Goal: Transaction & Acquisition: Purchase product/service

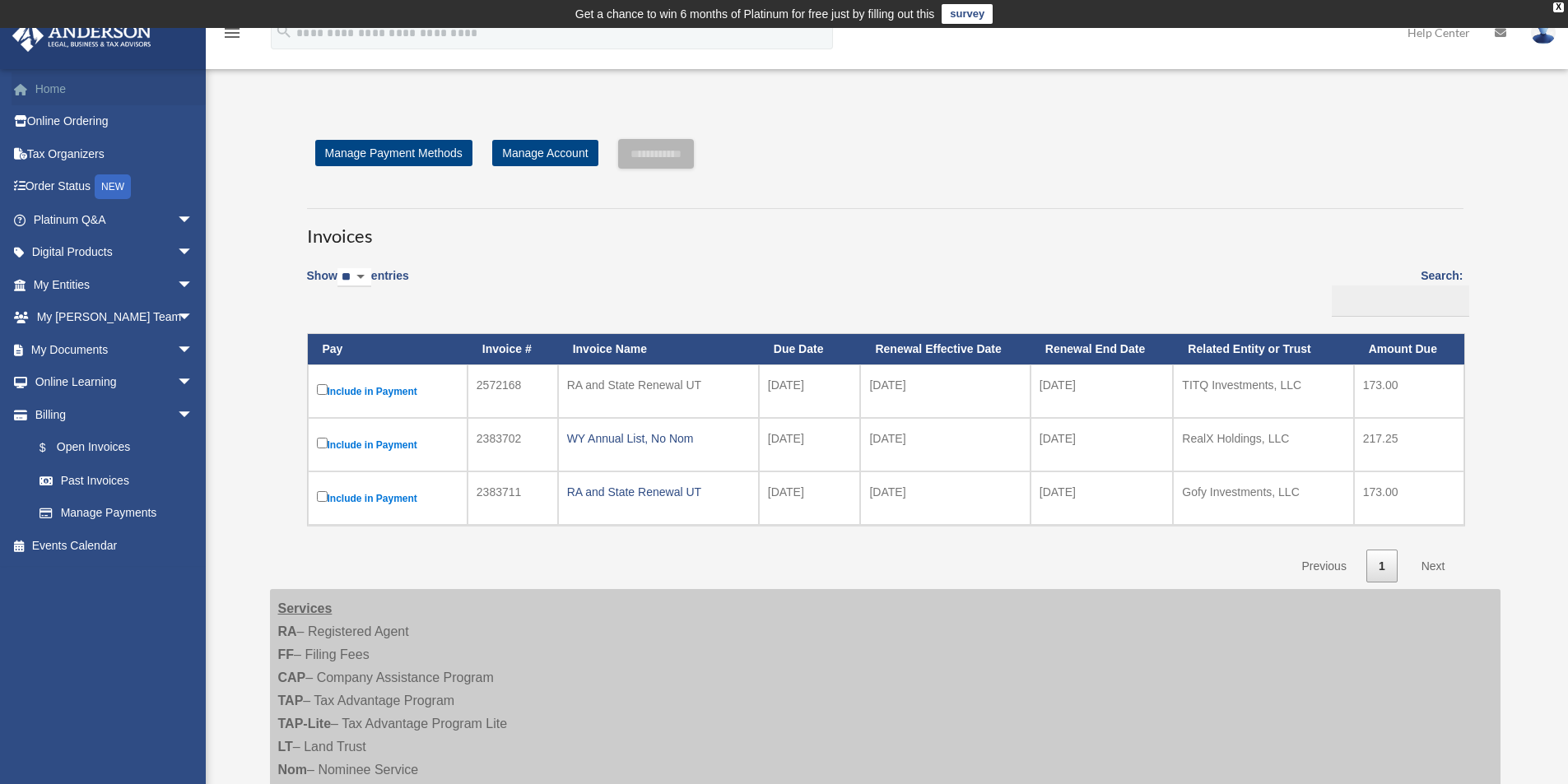
click at [77, 92] on link "Home" at bounding box center [115, 89] width 206 height 33
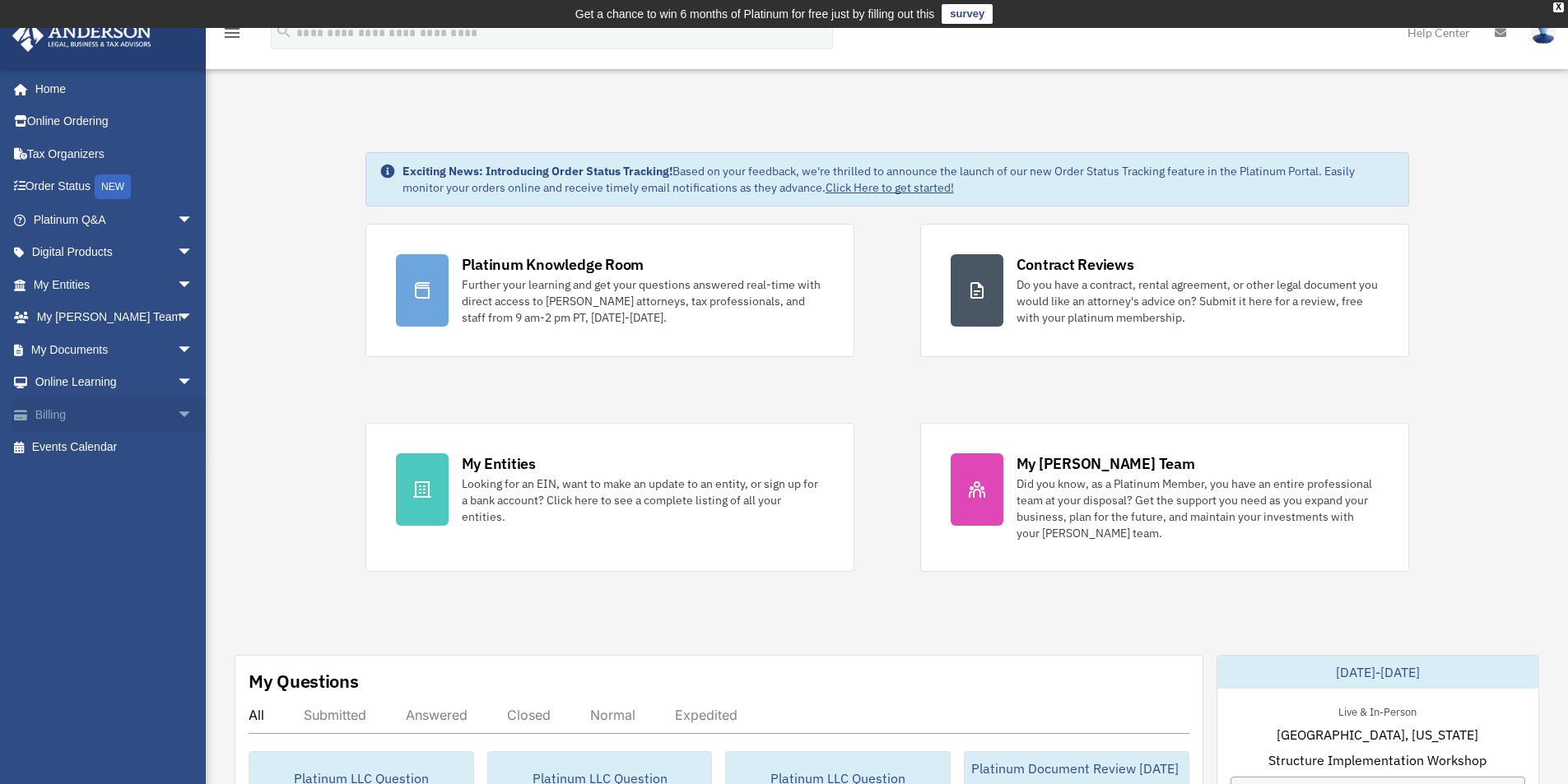
click at [177, 416] on span "arrow_drop_down" at bounding box center [193, 415] width 33 height 34
click at [99, 454] on link "$ Open Invoices" at bounding box center [120, 448] width 195 height 34
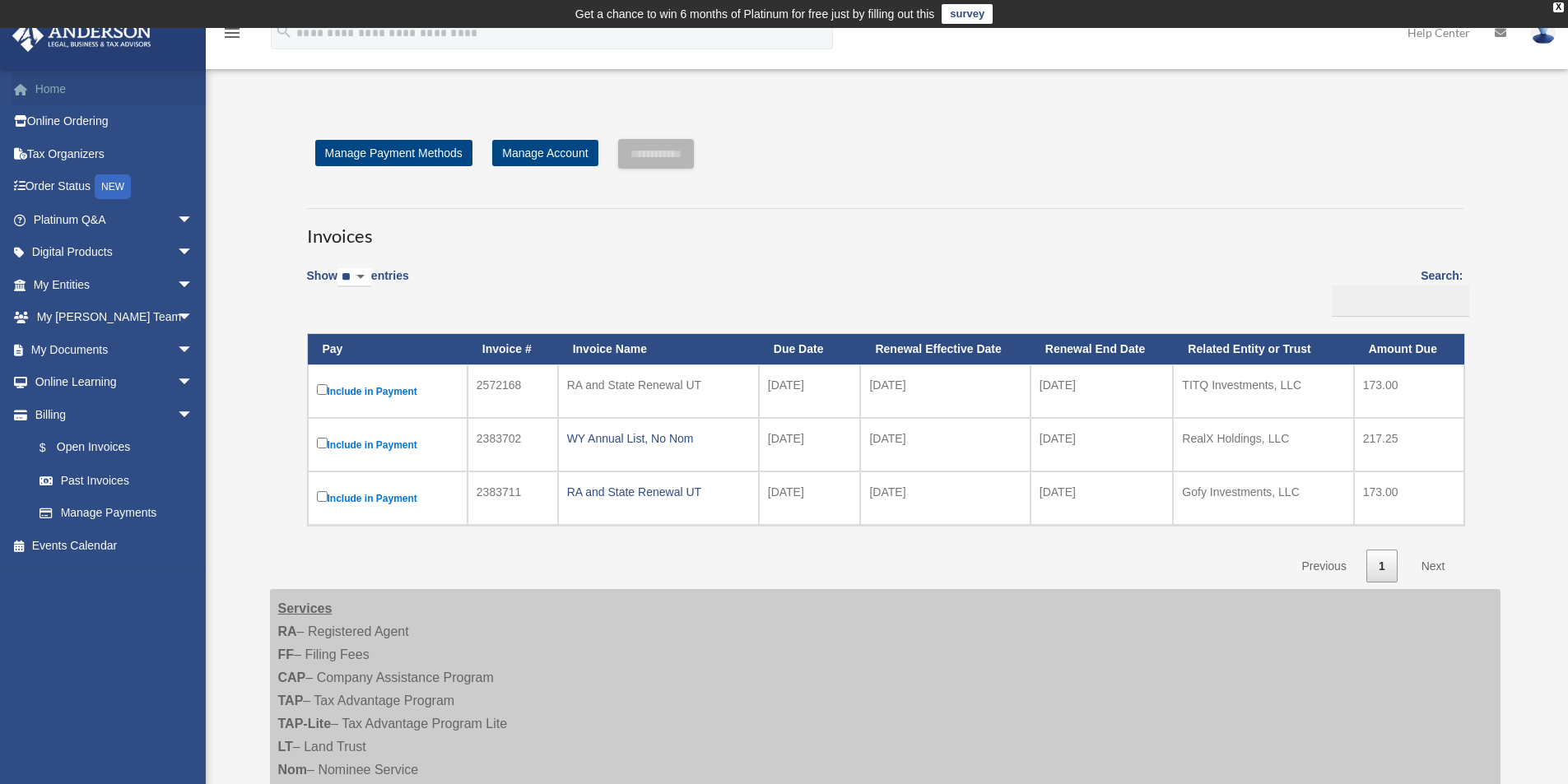
click at [85, 93] on link "Home" at bounding box center [115, 89] width 206 height 33
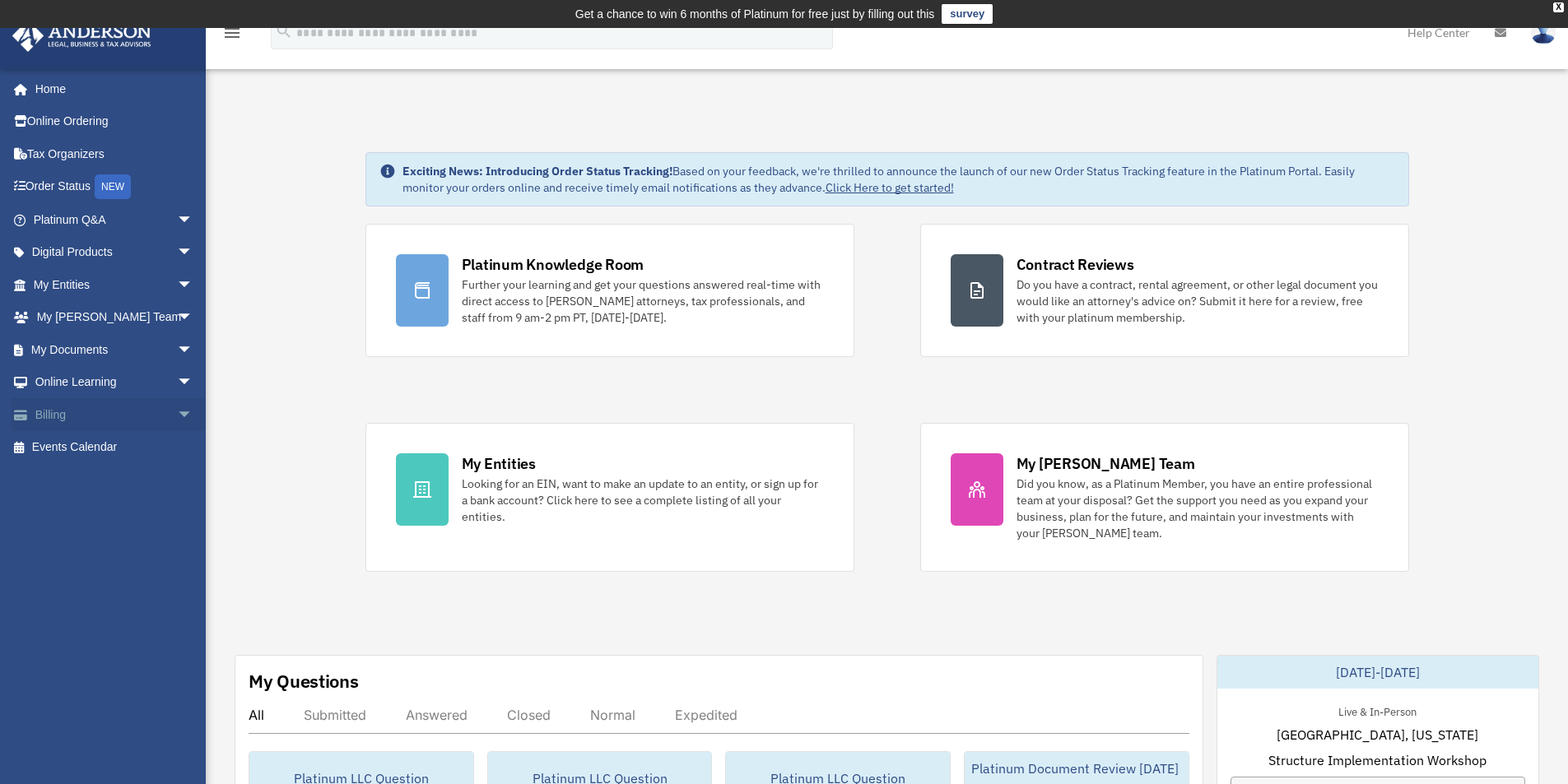
click at [177, 418] on span "arrow_drop_down" at bounding box center [193, 415] width 33 height 34
click at [94, 445] on link "$ Open Invoices" at bounding box center [120, 448] width 195 height 34
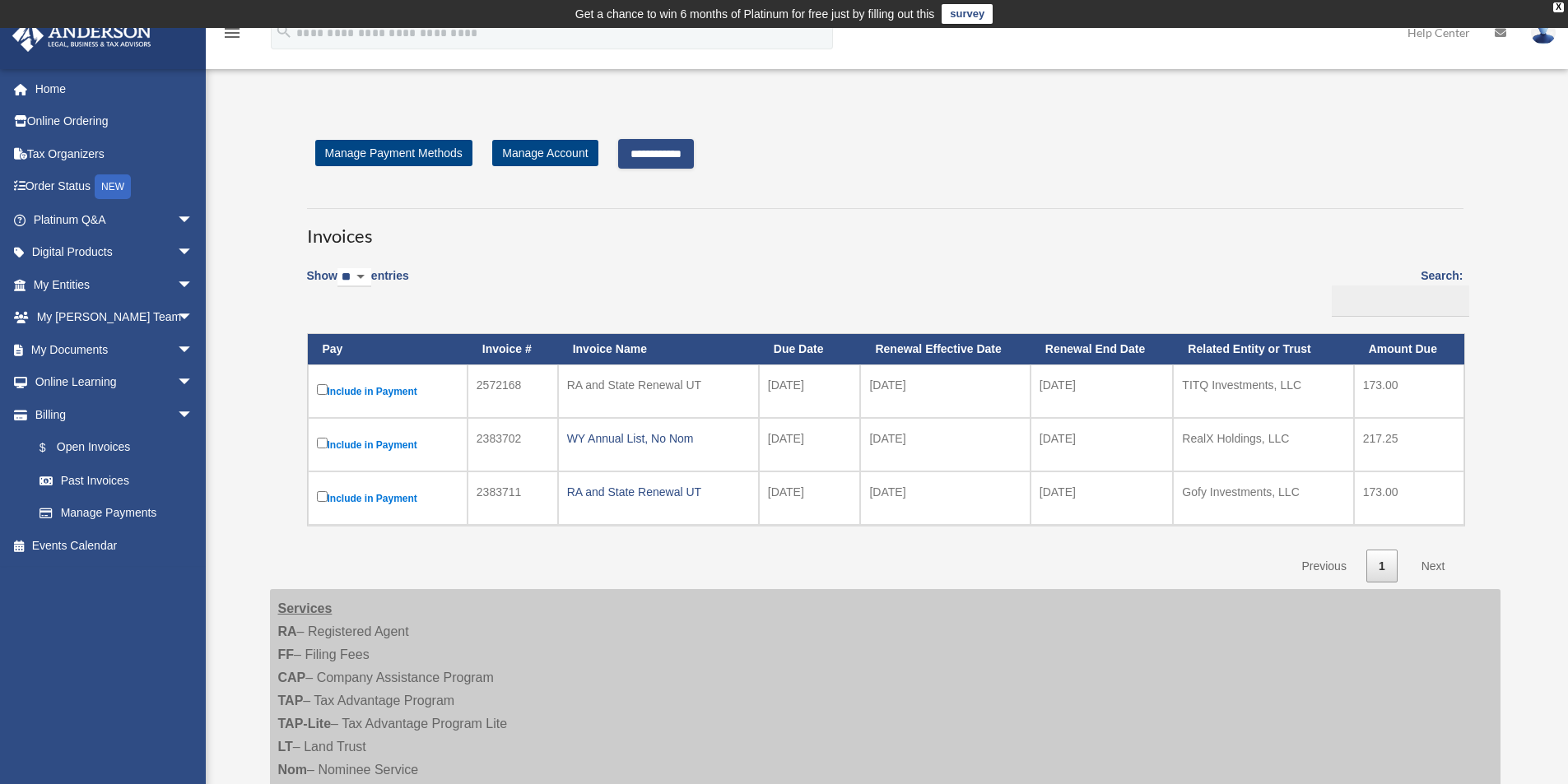
click at [668, 154] on input "**********" at bounding box center [655, 153] width 75 height 30
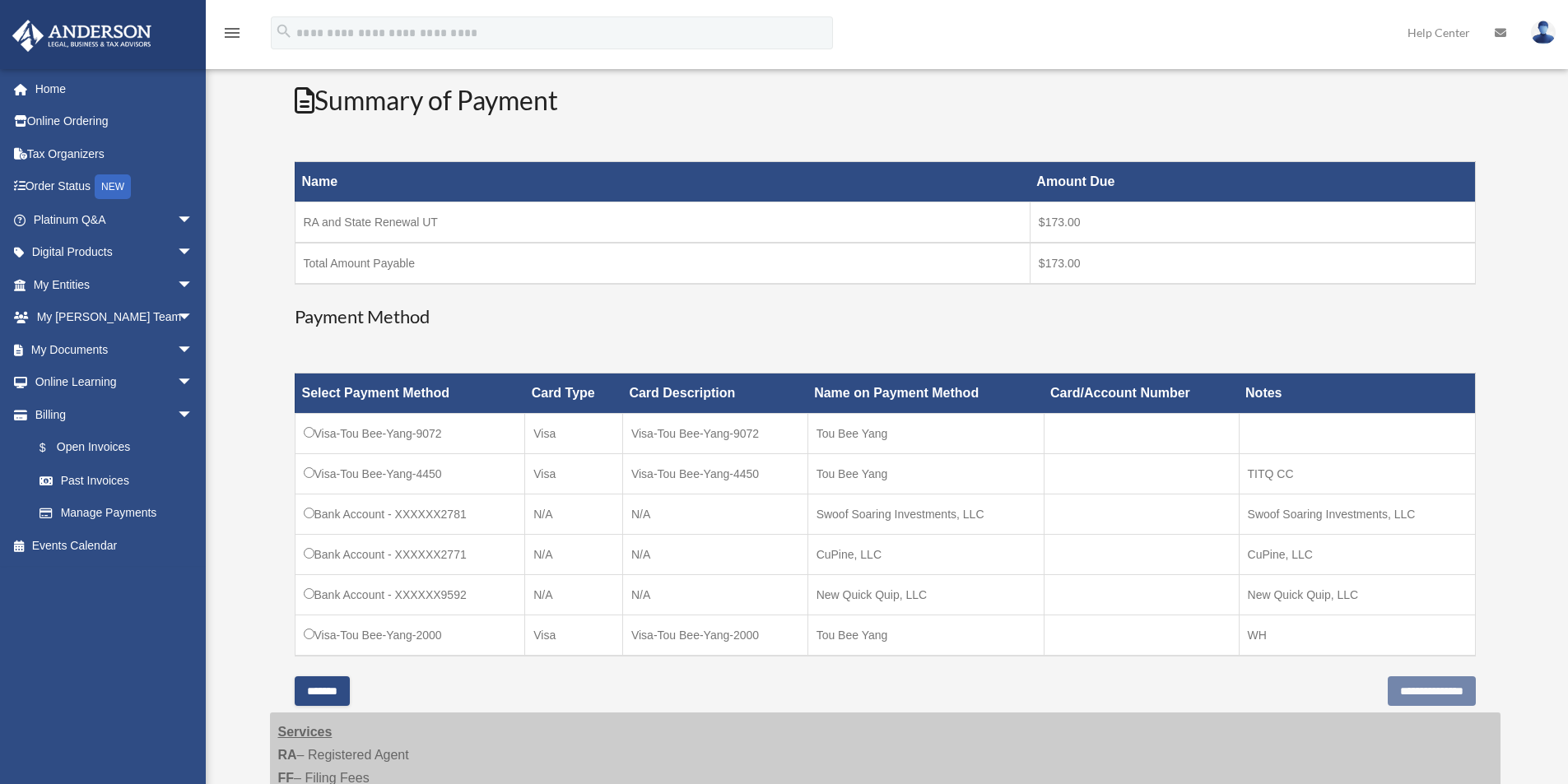
scroll to position [247, 0]
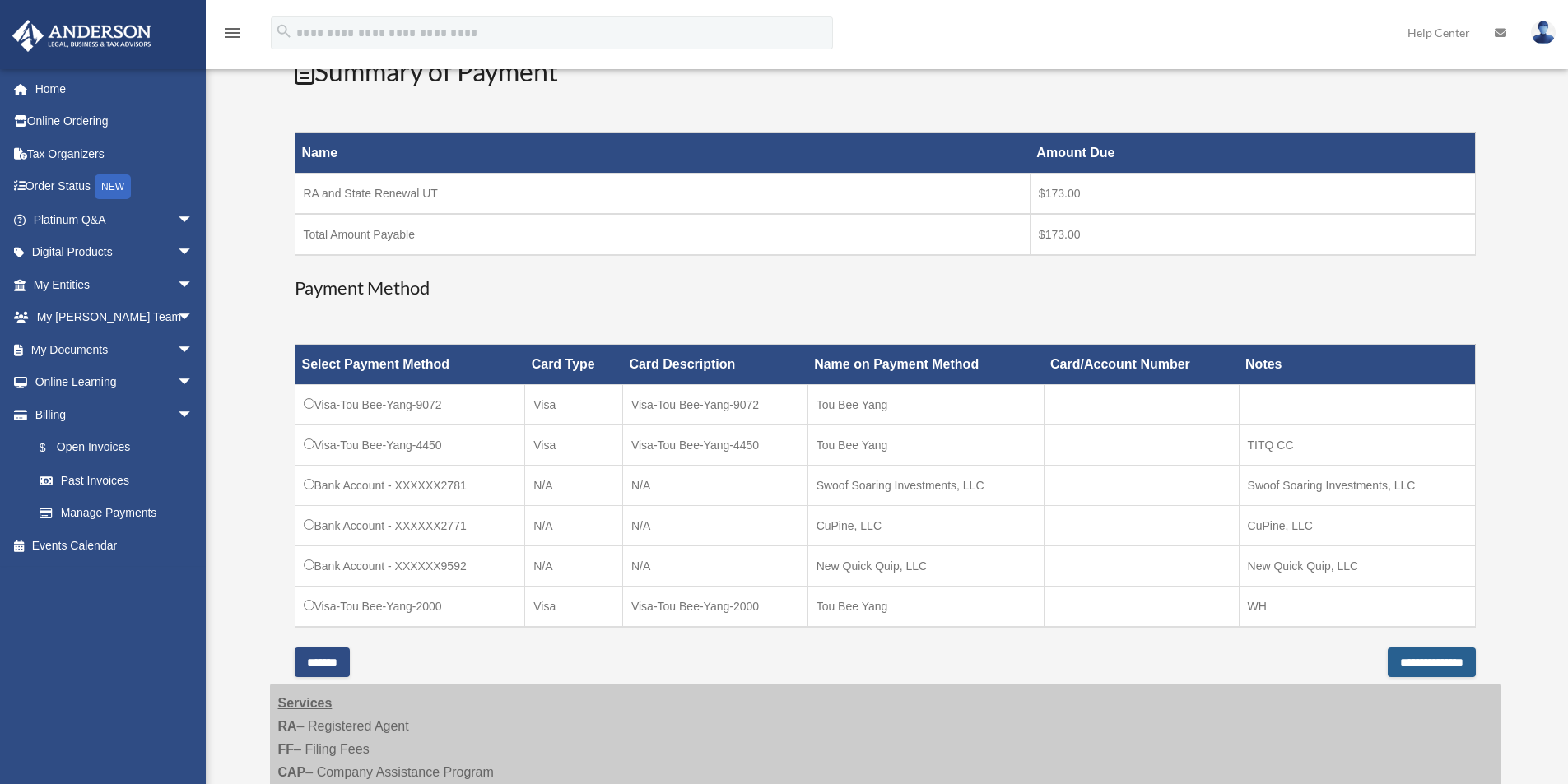
click at [1409, 663] on input "**********" at bounding box center [1432, 661] width 88 height 30
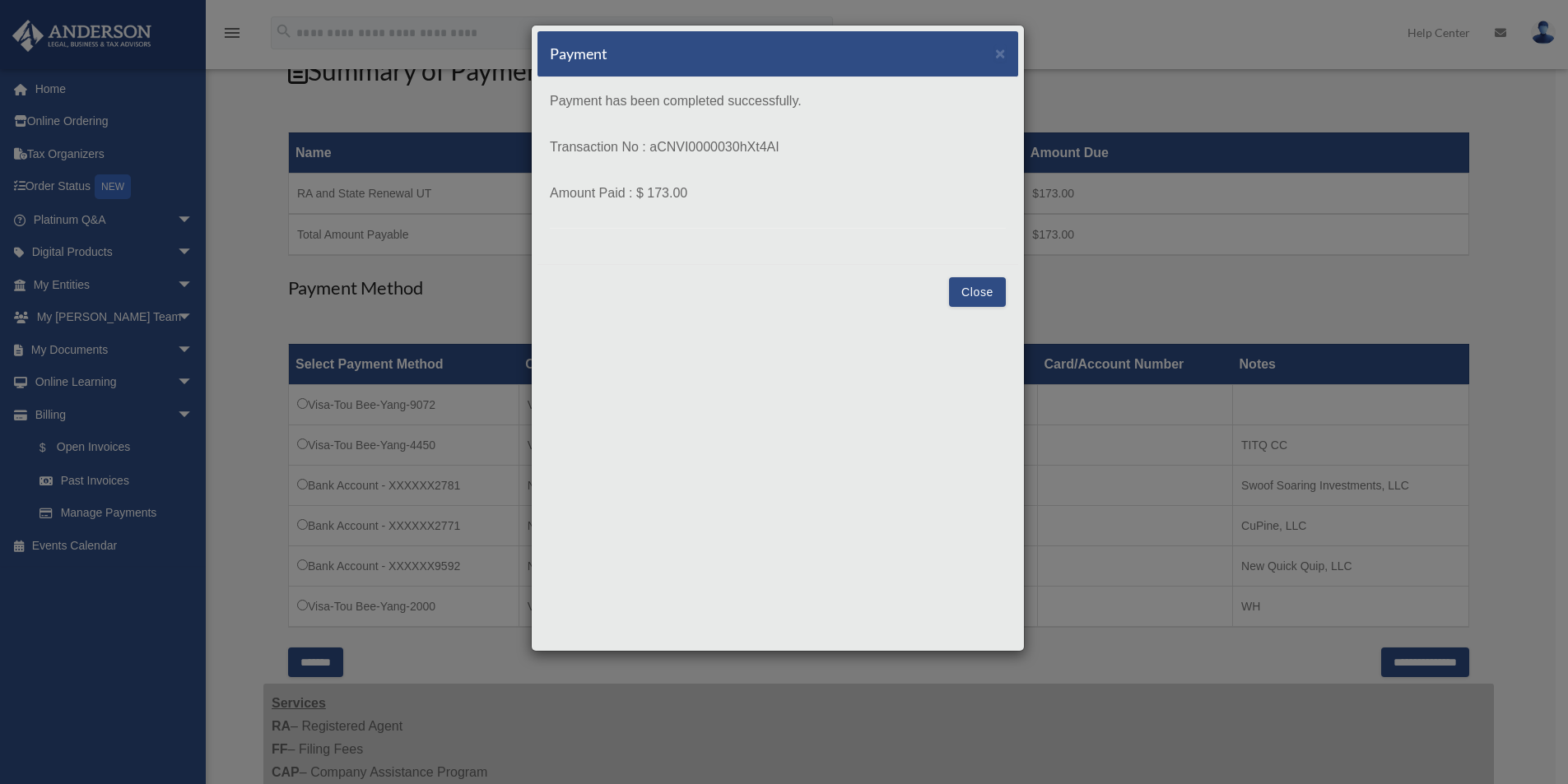
click at [982, 294] on button "Close" at bounding box center [977, 292] width 57 height 30
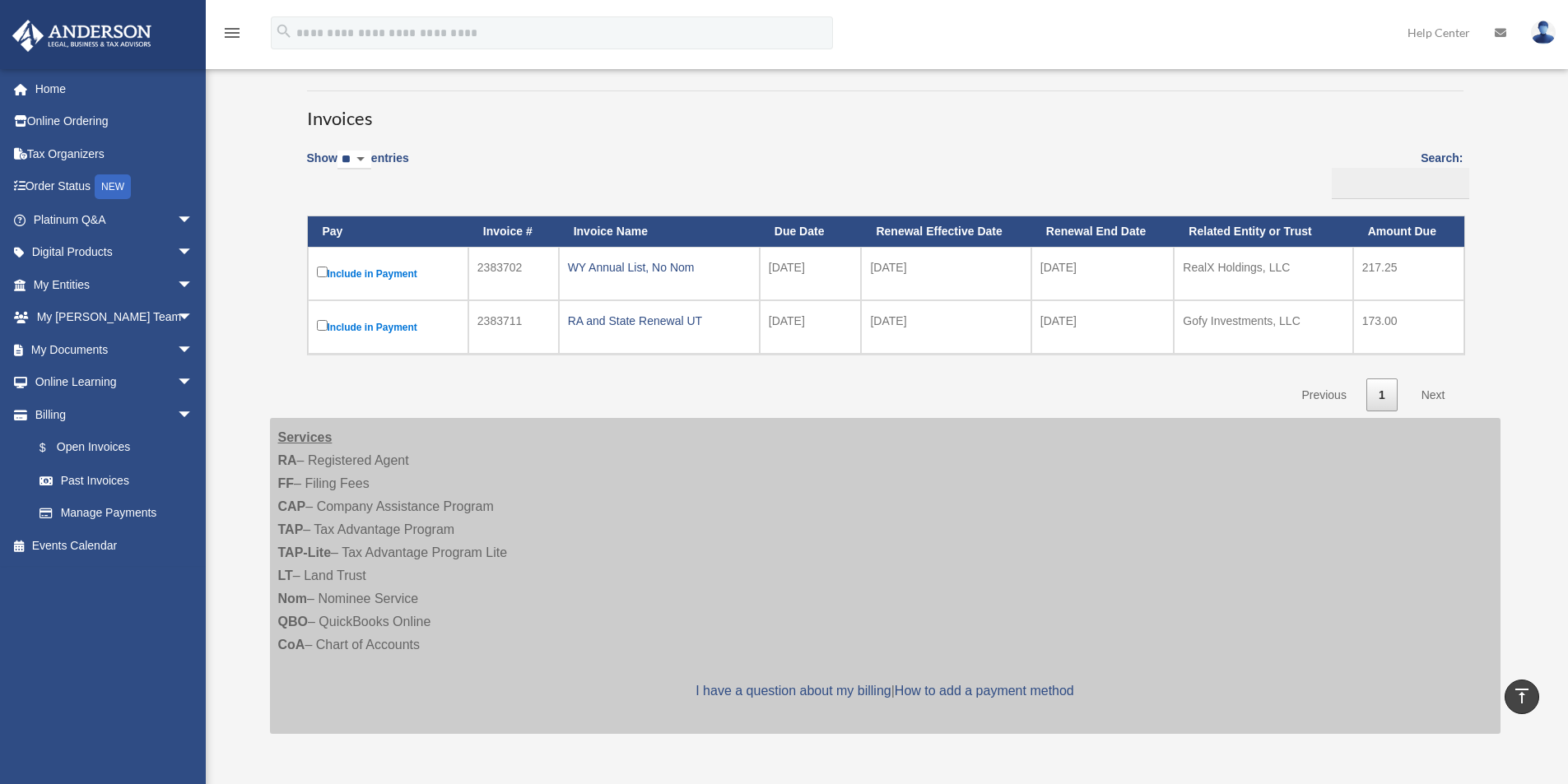
scroll to position [110, 0]
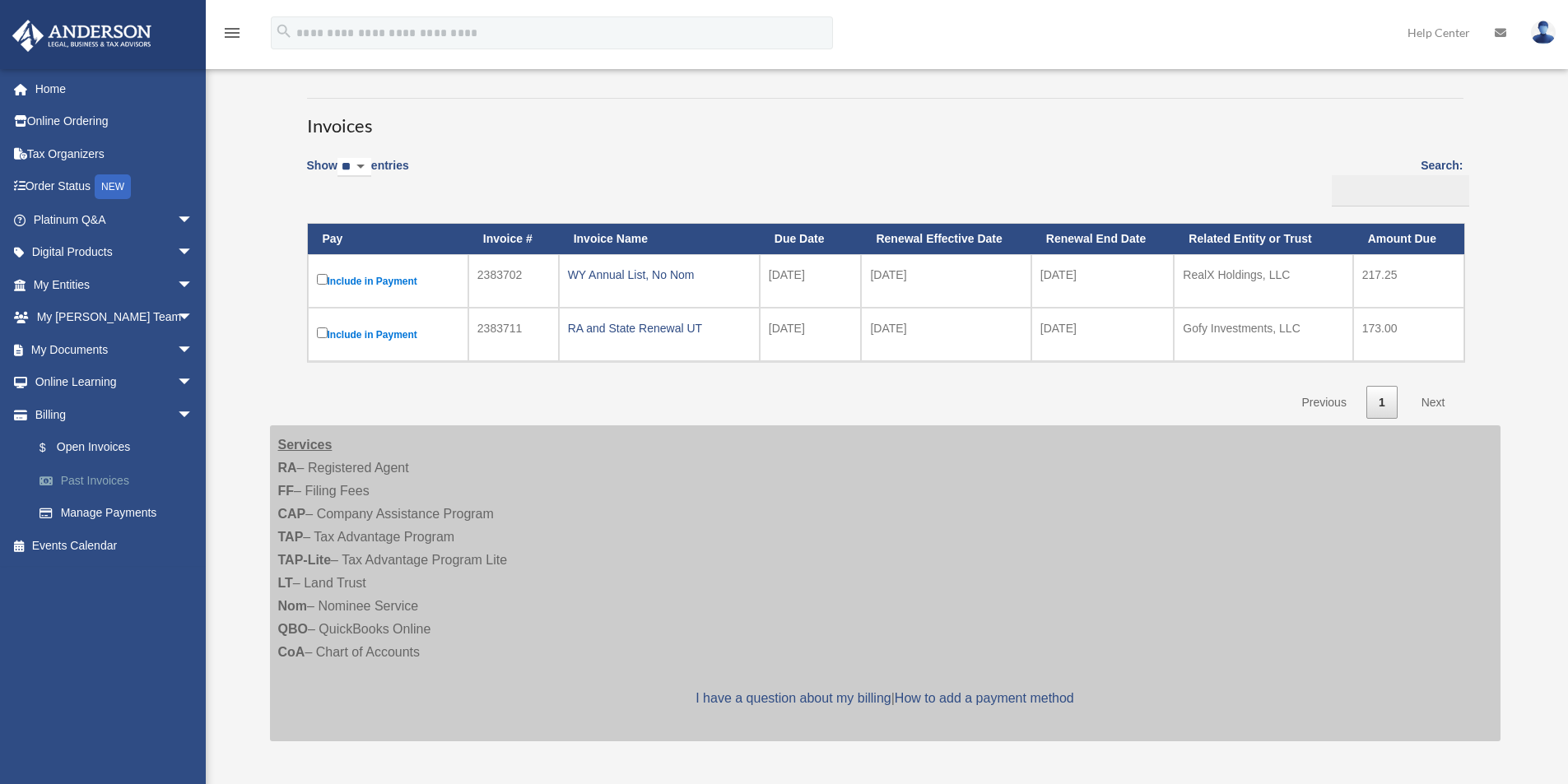
click at [101, 482] on link "Past Invoices" at bounding box center [120, 480] width 195 height 33
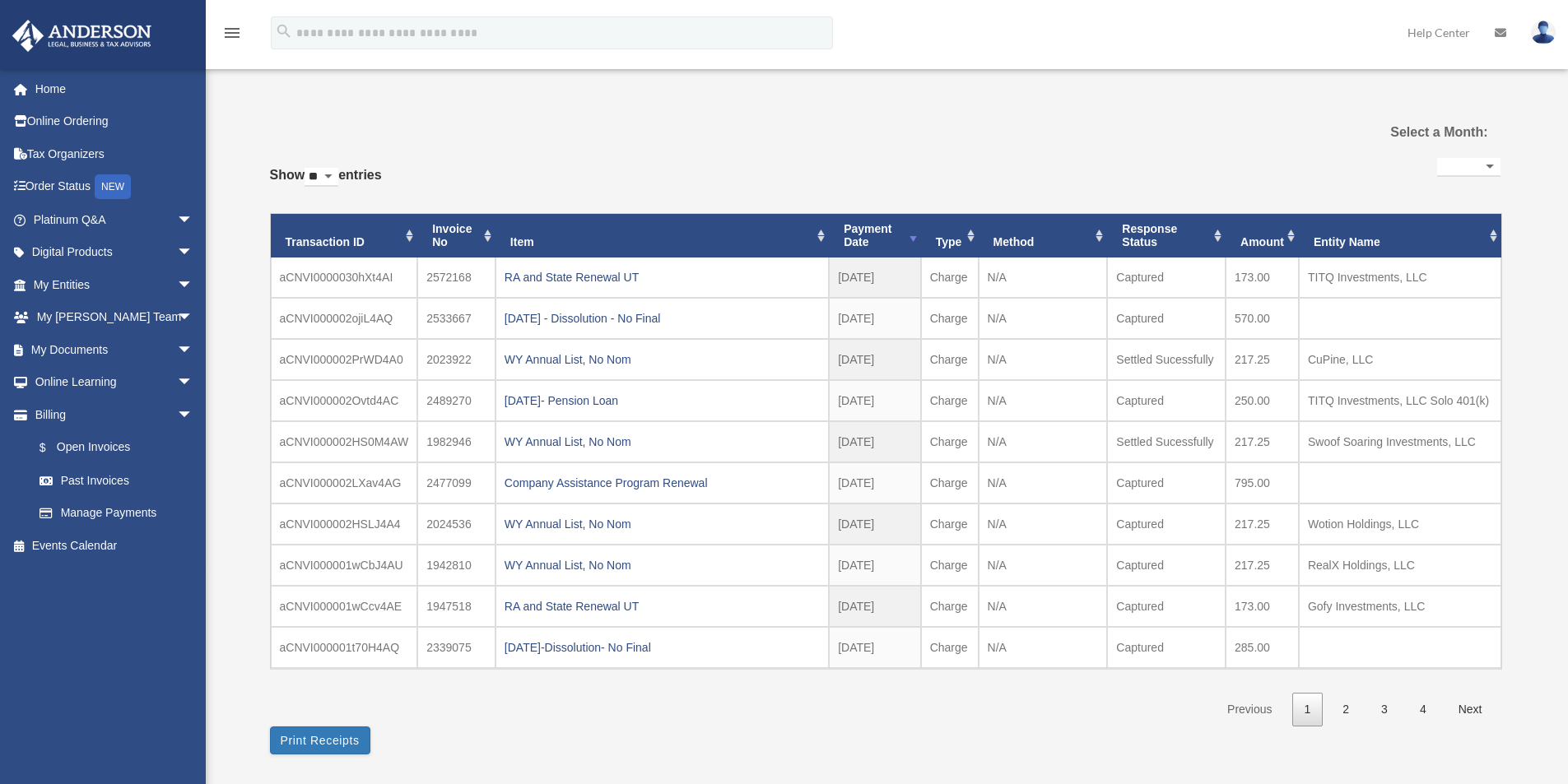
select select
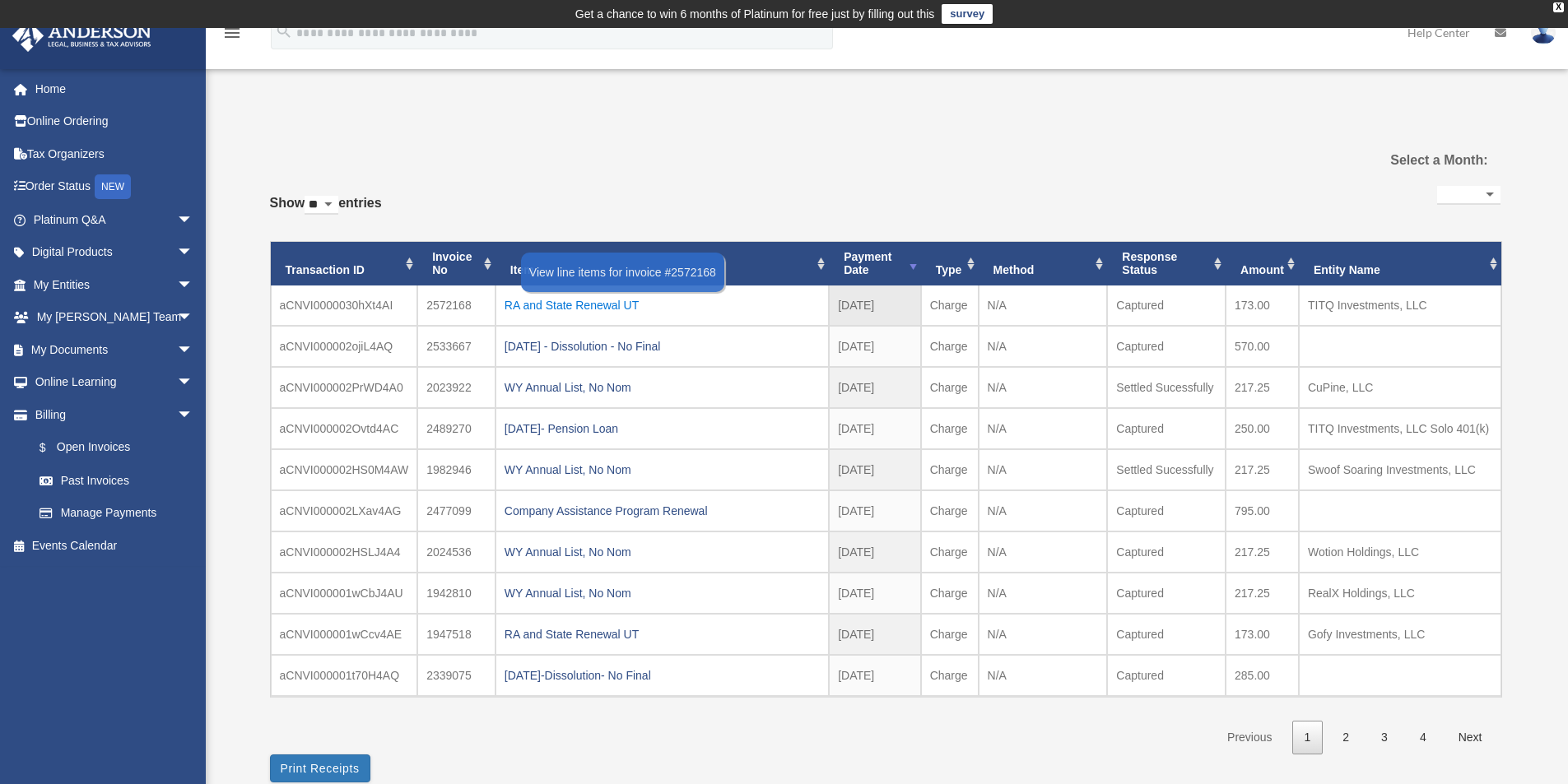
click at [603, 308] on div "RA and State Renewal UT" at bounding box center [662, 304] width 316 height 23
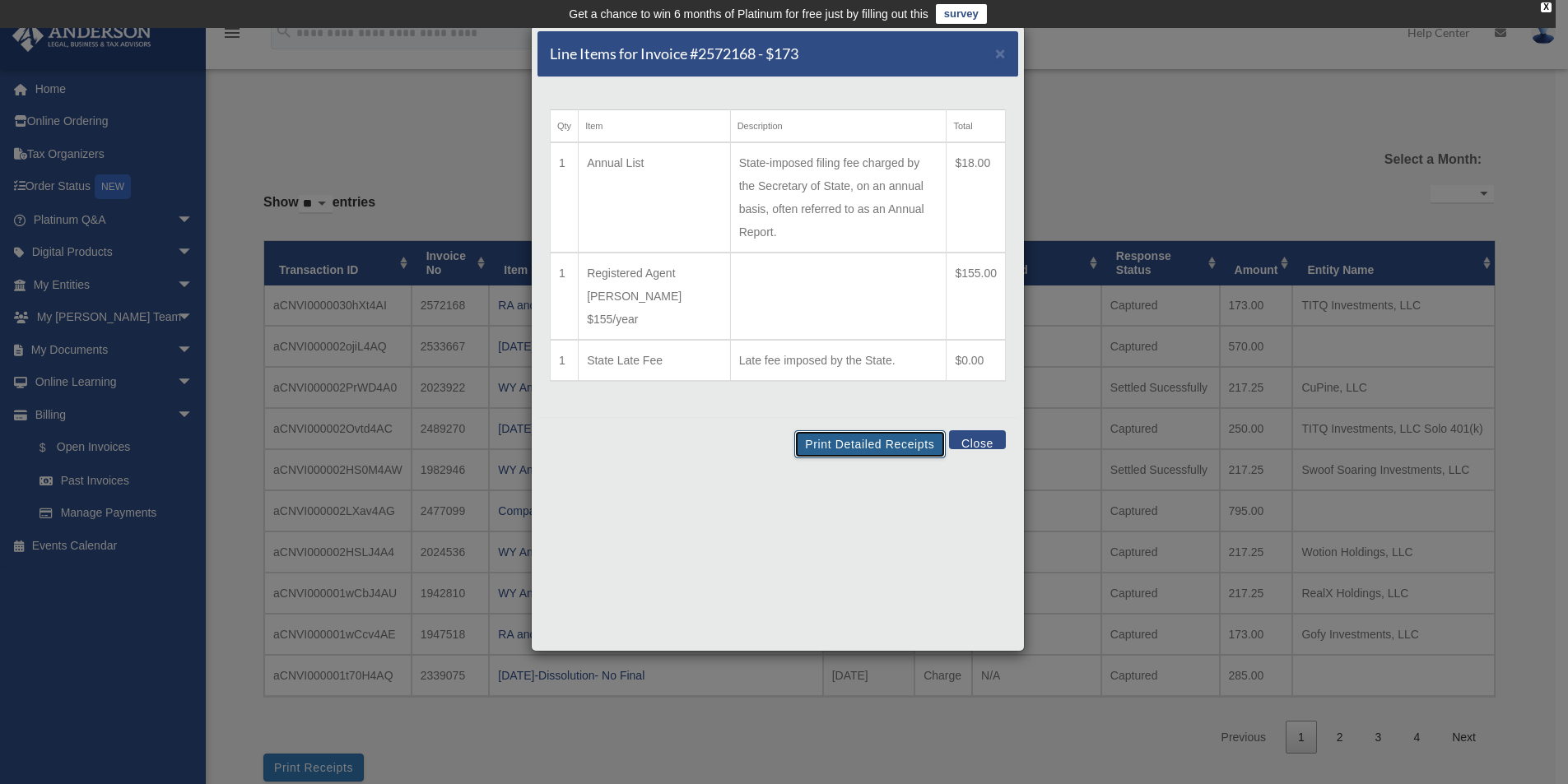
click at [890, 430] on button "Print Detailed Receipts" at bounding box center [870, 444] width 151 height 28
click at [997, 430] on button "Close" at bounding box center [977, 440] width 57 height 19
